Goal: Task Accomplishment & Management: Complete application form

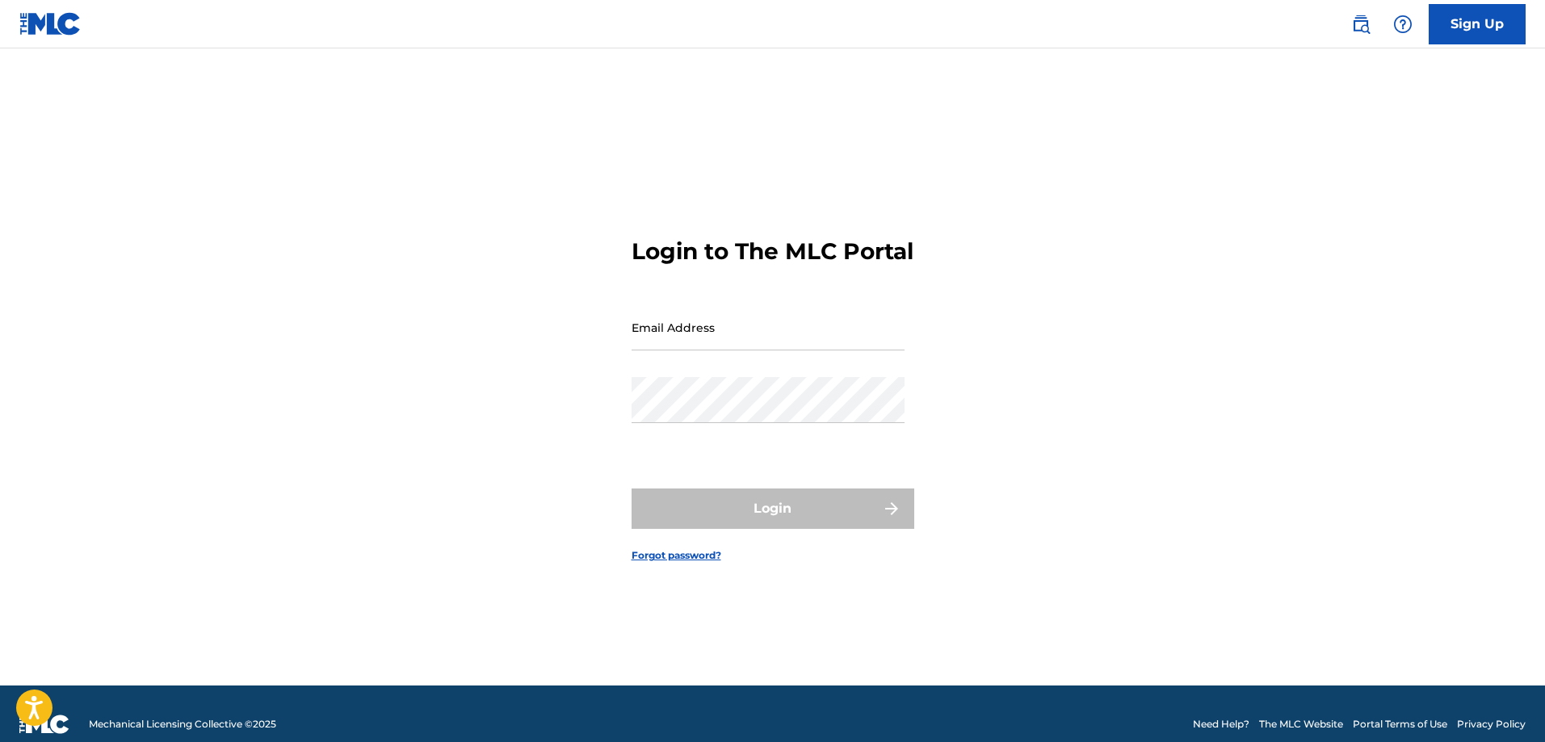
click at [769, 338] on input "Email Address" at bounding box center [768, 327] width 273 height 46
click at [644, 350] on input "Email Address" at bounding box center [768, 327] width 273 height 46
click at [643, 347] on input "Email Address" at bounding box center [768, 327] width 273 height 46
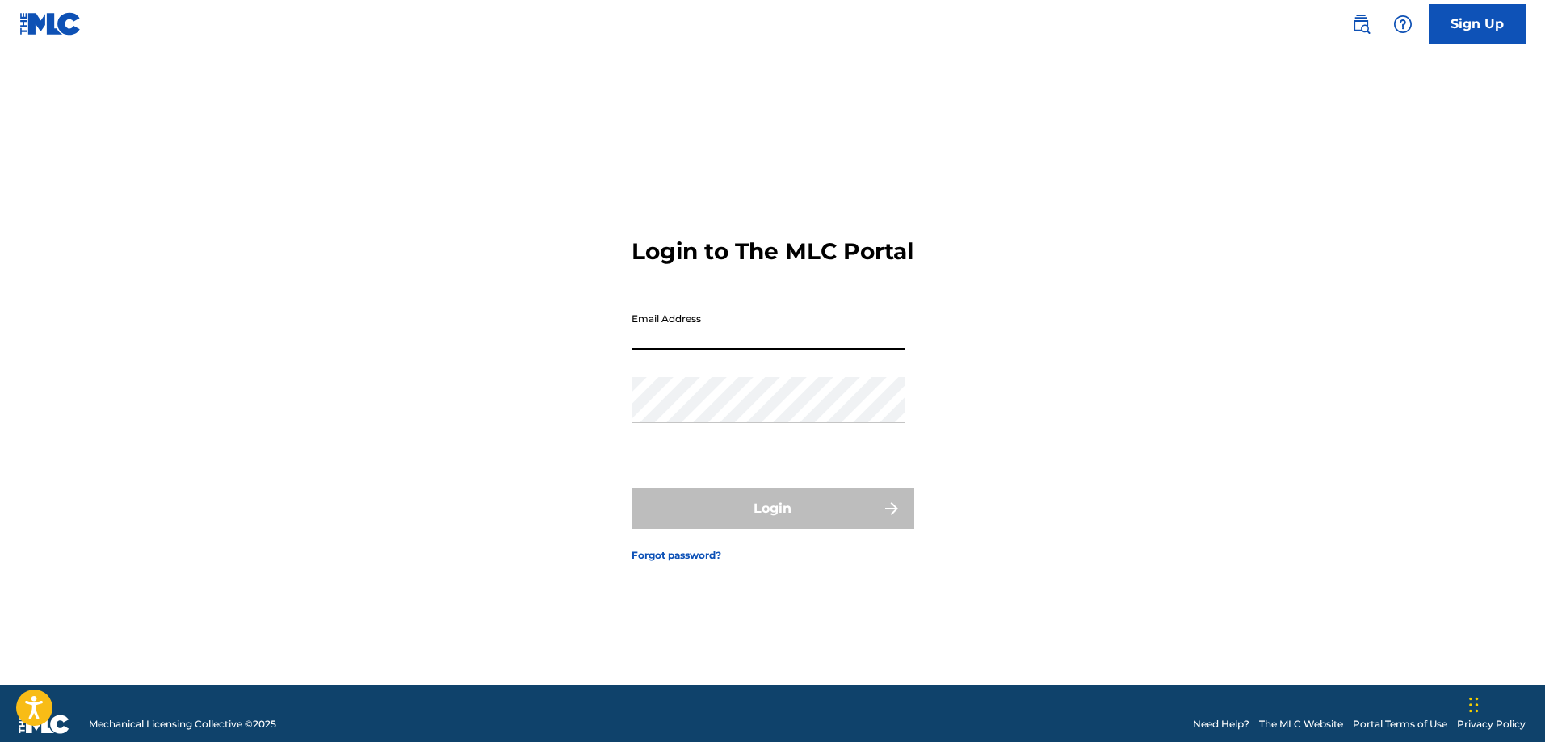
click at [643, 347] on input "Email Address" at bounding box center [768, 327] width 273 height 46
click at [712, 350] on input "jhonjazz@ho" at bounding box center [768, 327] width 273 height 46
type input "[EMAIL_ADDRESS][DOMAIN_NAME]"
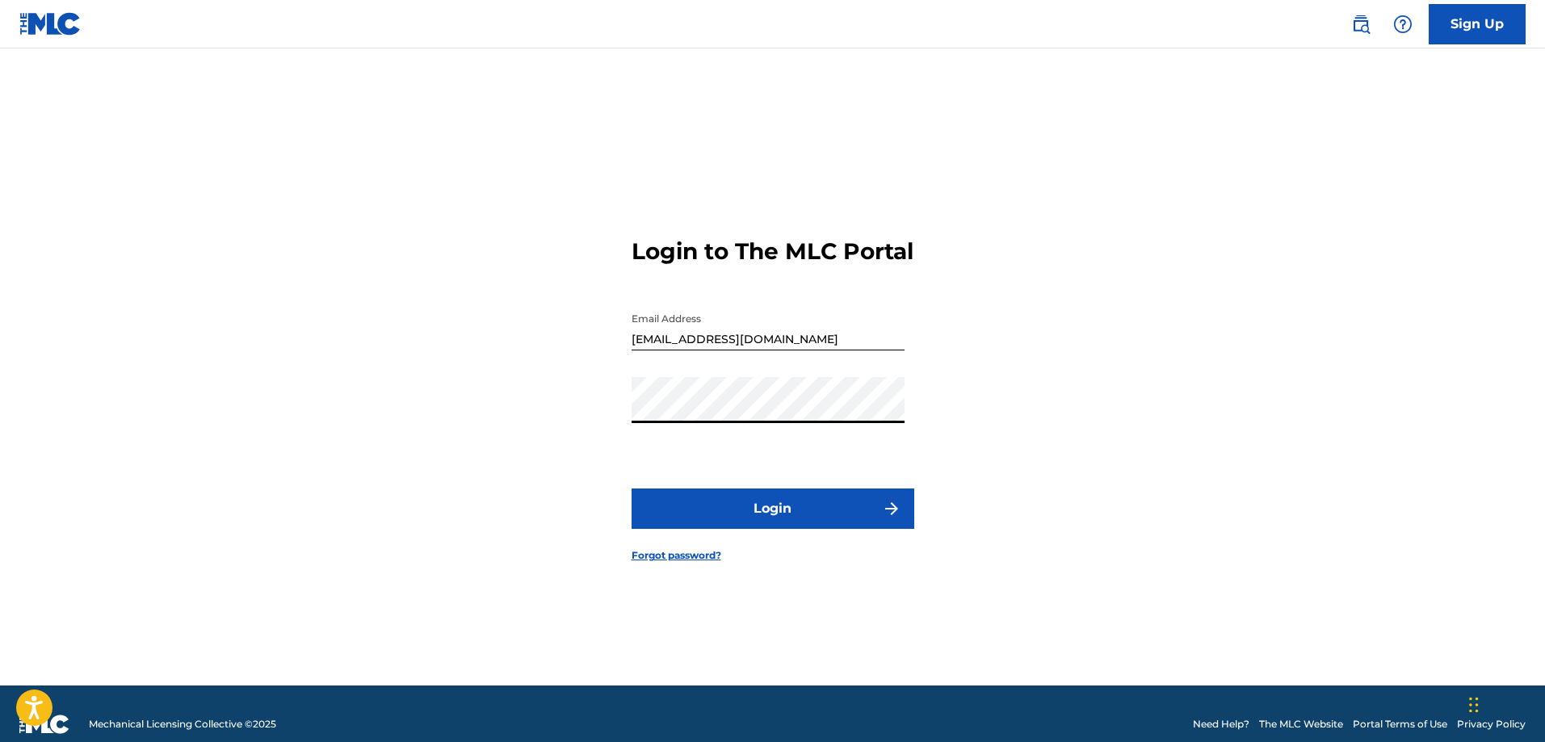
click at [802, 501] on form "Login to The MLC Portal Email Address [EMAIL_ADDRESS][DOMAIN_NAME] Password Log…" at bounding box center [773, 387] width 283 height 597
click at [797, 523] on button "Login" at bounding box center [773, 509] width 283 height 40
click at [807, 518] on button "Login" at bounding box center [773, 509] width 283 height 40
click at [468, 451] on div "Login to The MLC Portal Email Address [EMAIL_ADDRESS][DOMAIN_NAME] Password Log…" at bounding box center [773, 387] width 1131 height 597
click at [863, 529] on button "Login" at bounding box center [773, 509] width 283 height 40
